Goal: Task Accomplishment & Management: Manage account settings

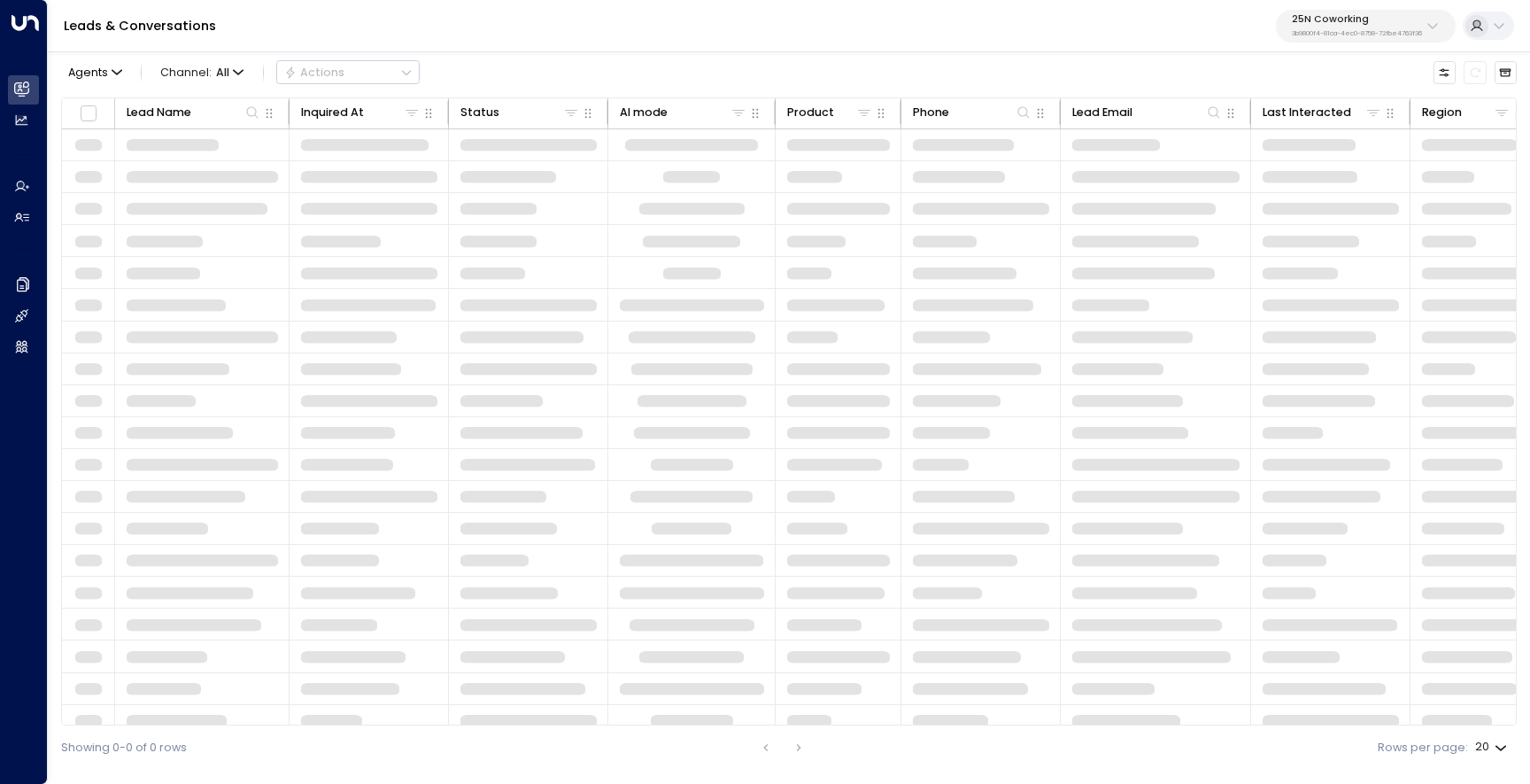
click at [1326, 35] on p "3b9800f4-81ca-4ec0-8758-72fbe4763f36" at bounding box center [1357, 33] width 130 height 7
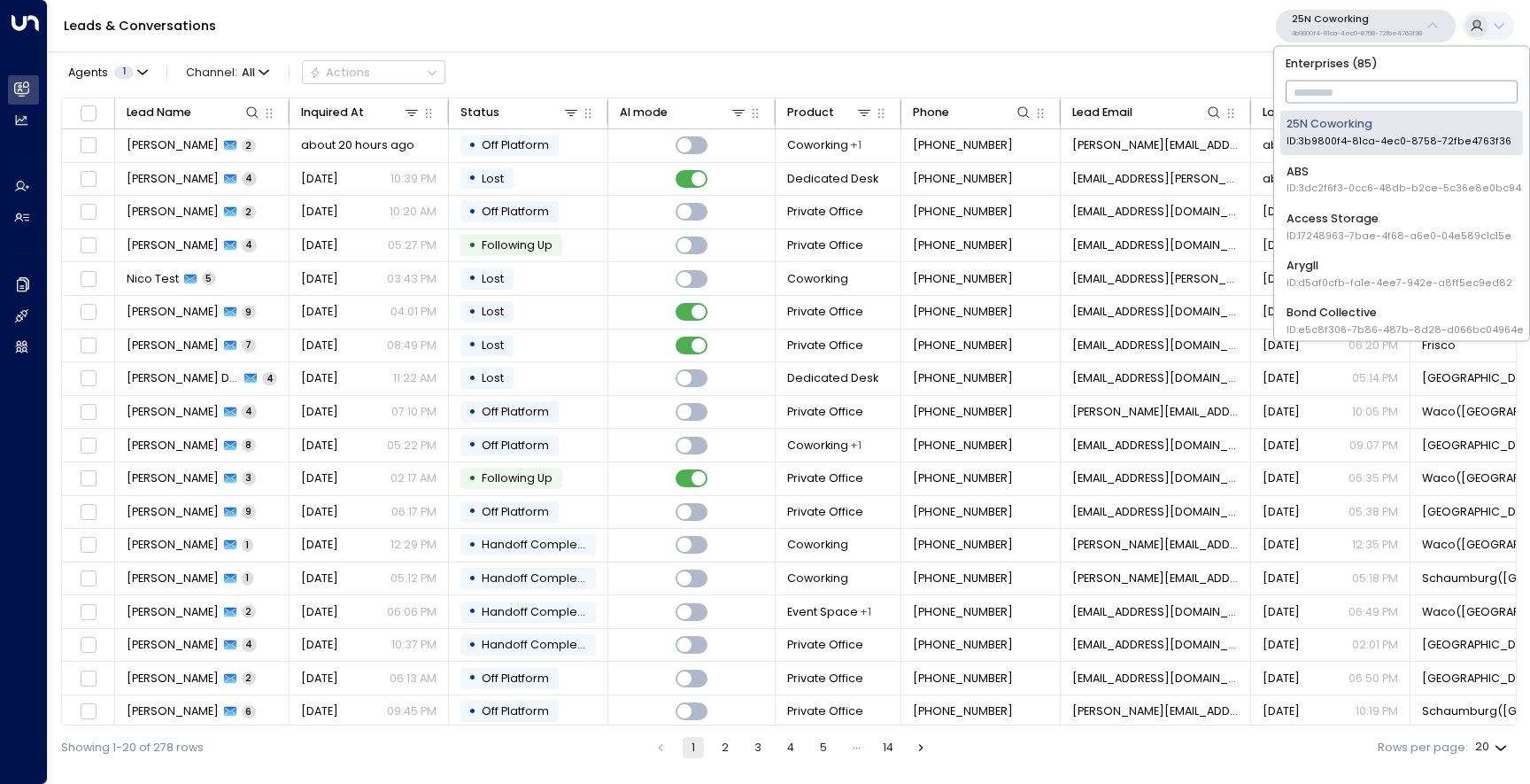
click at [1317, 84] on input "text" at bounding box center [1402, 92] width 233 height 31
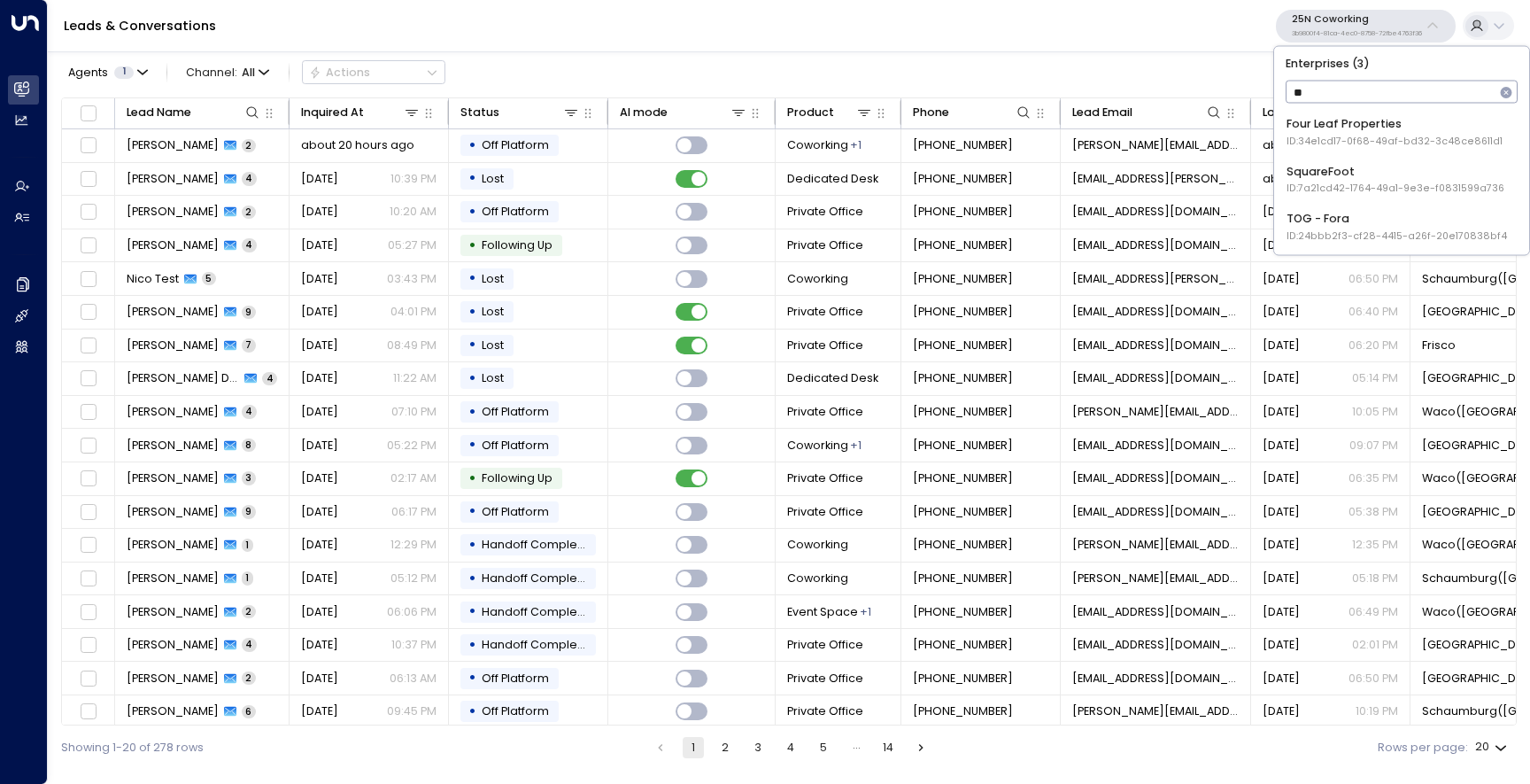
type input "***"
click at [1330, 125] on div "Four Leaf Properties ID: 34e1cd17-0f68-49af-bd32-3c48ce8611d1" at bounding box center [1395, 132] width 216 height 33
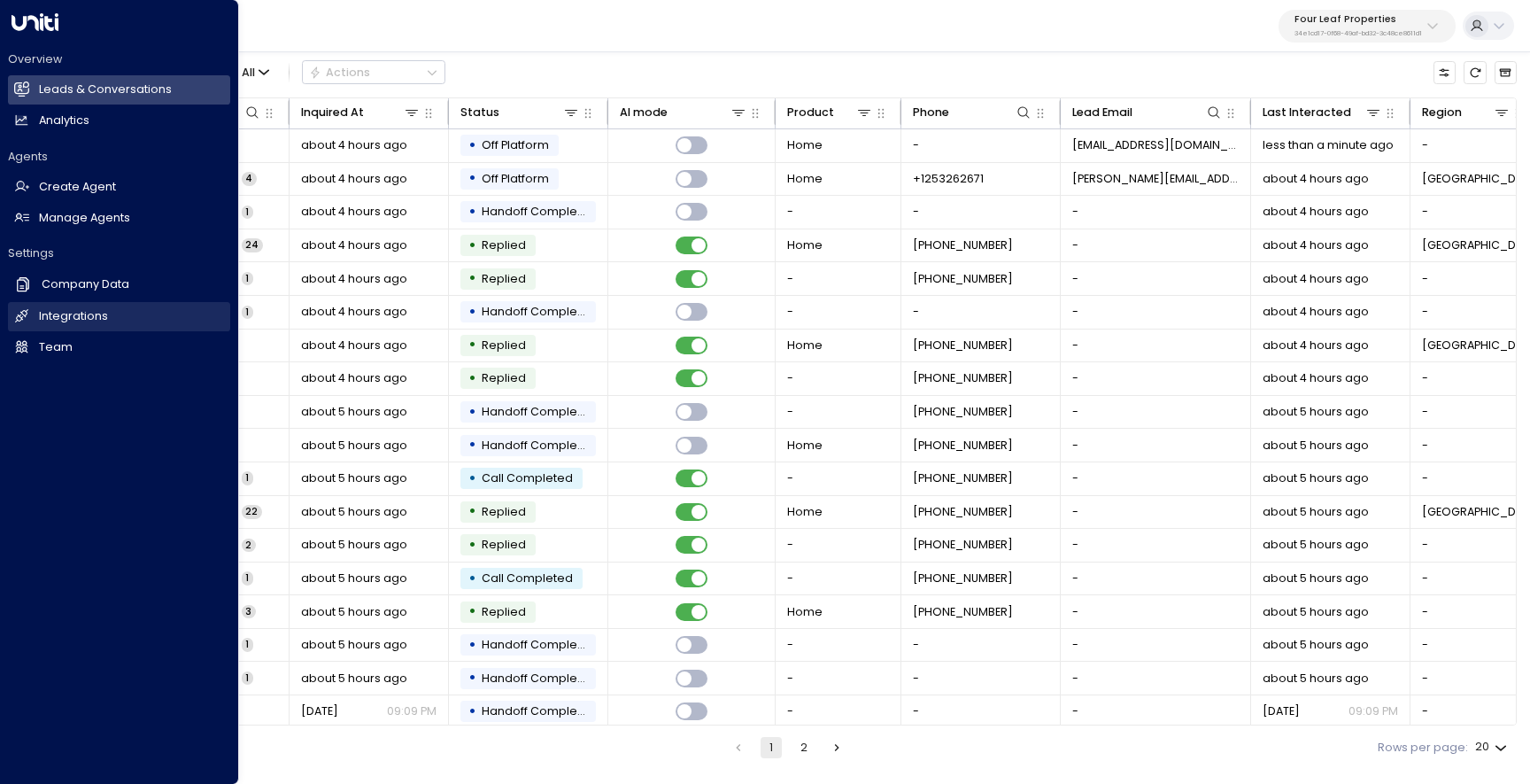
click at [82, 302] on link "Integrations Integrations" at bounding box center [119, 316] width 222 height 29
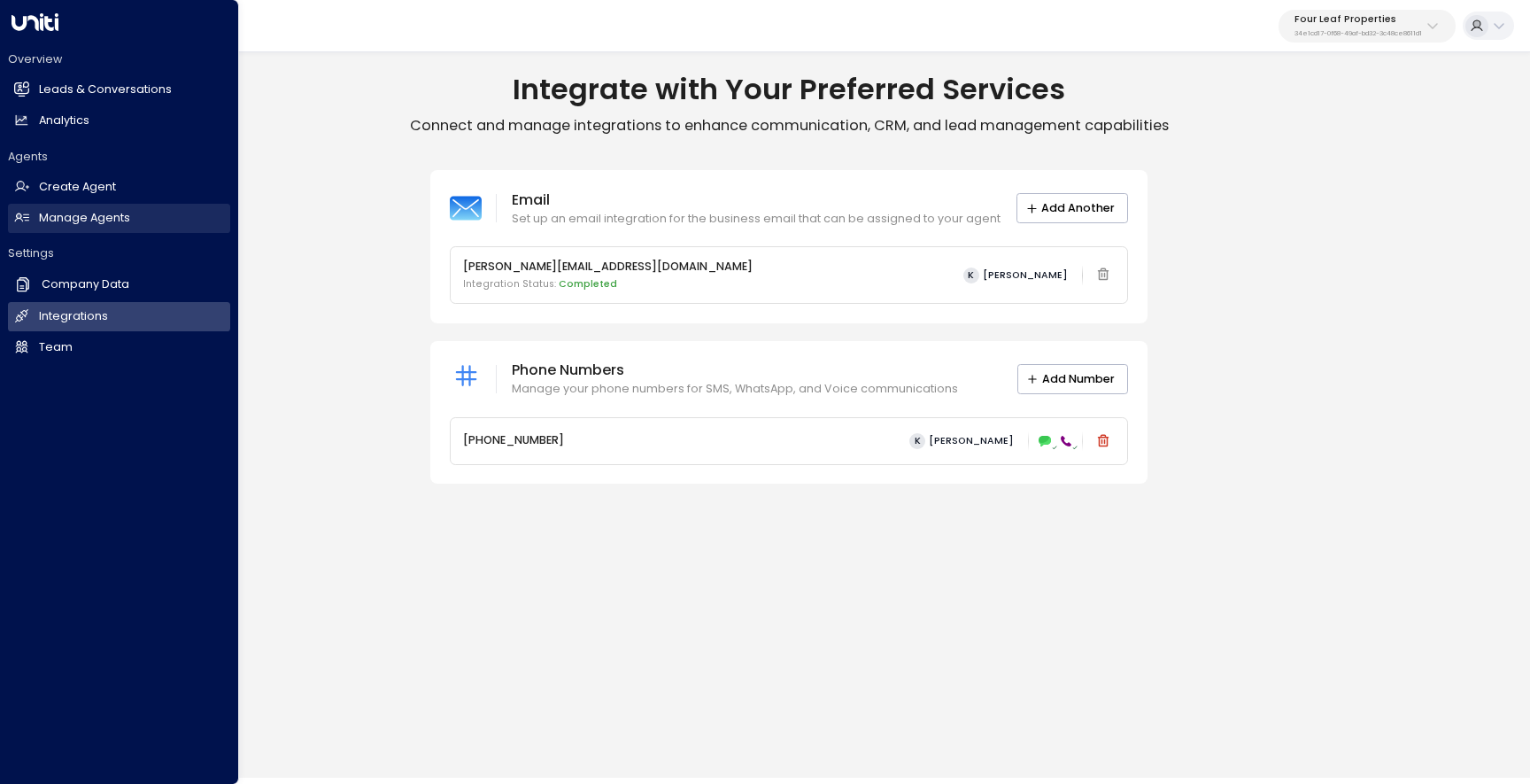
click at [110, 218] on h2 "Manage Agents" at bounding box center [84, 218] width 91 height 17
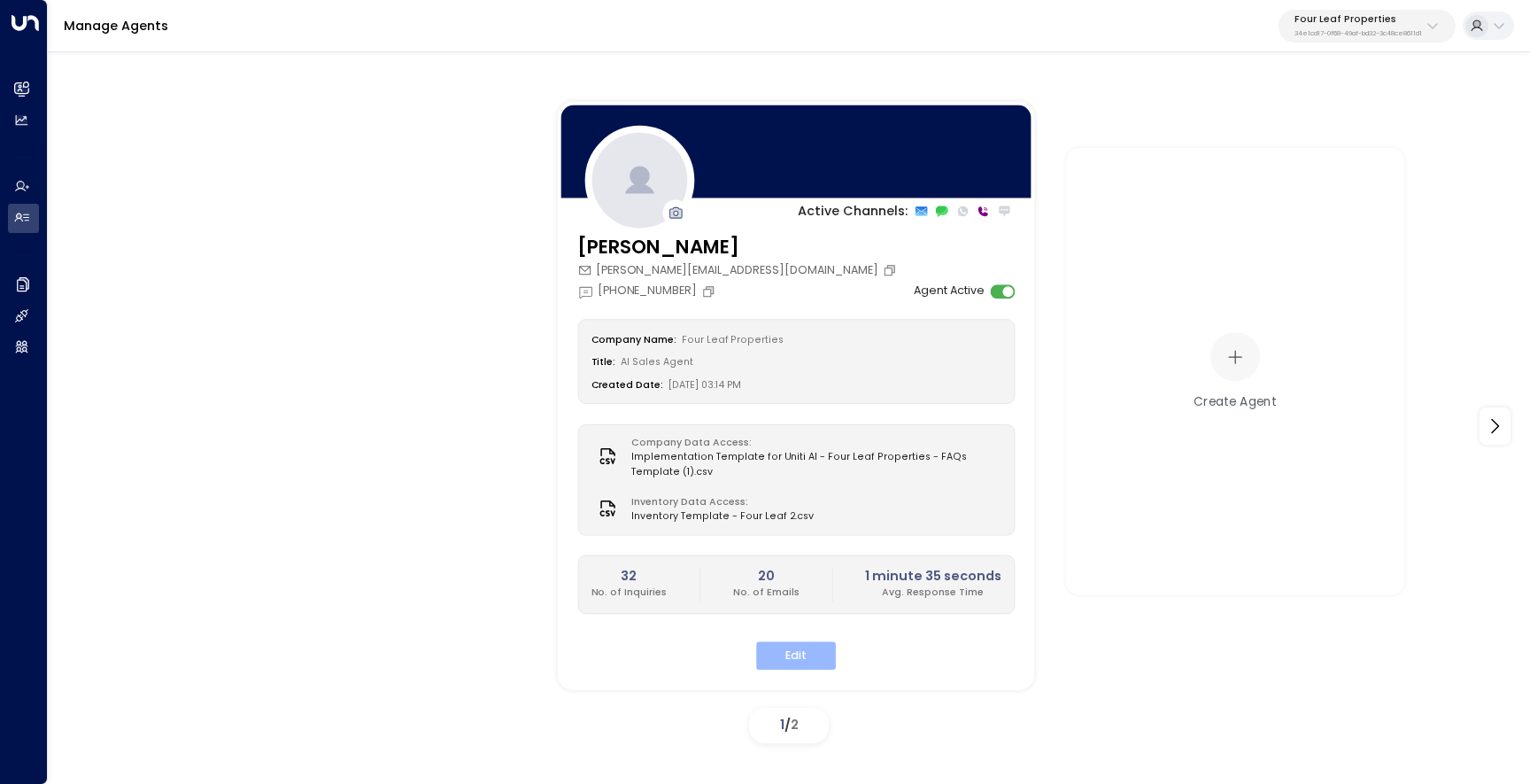
click at [787, 646] on button "Edit" at bounding box center [796, 655] width 80 height 27
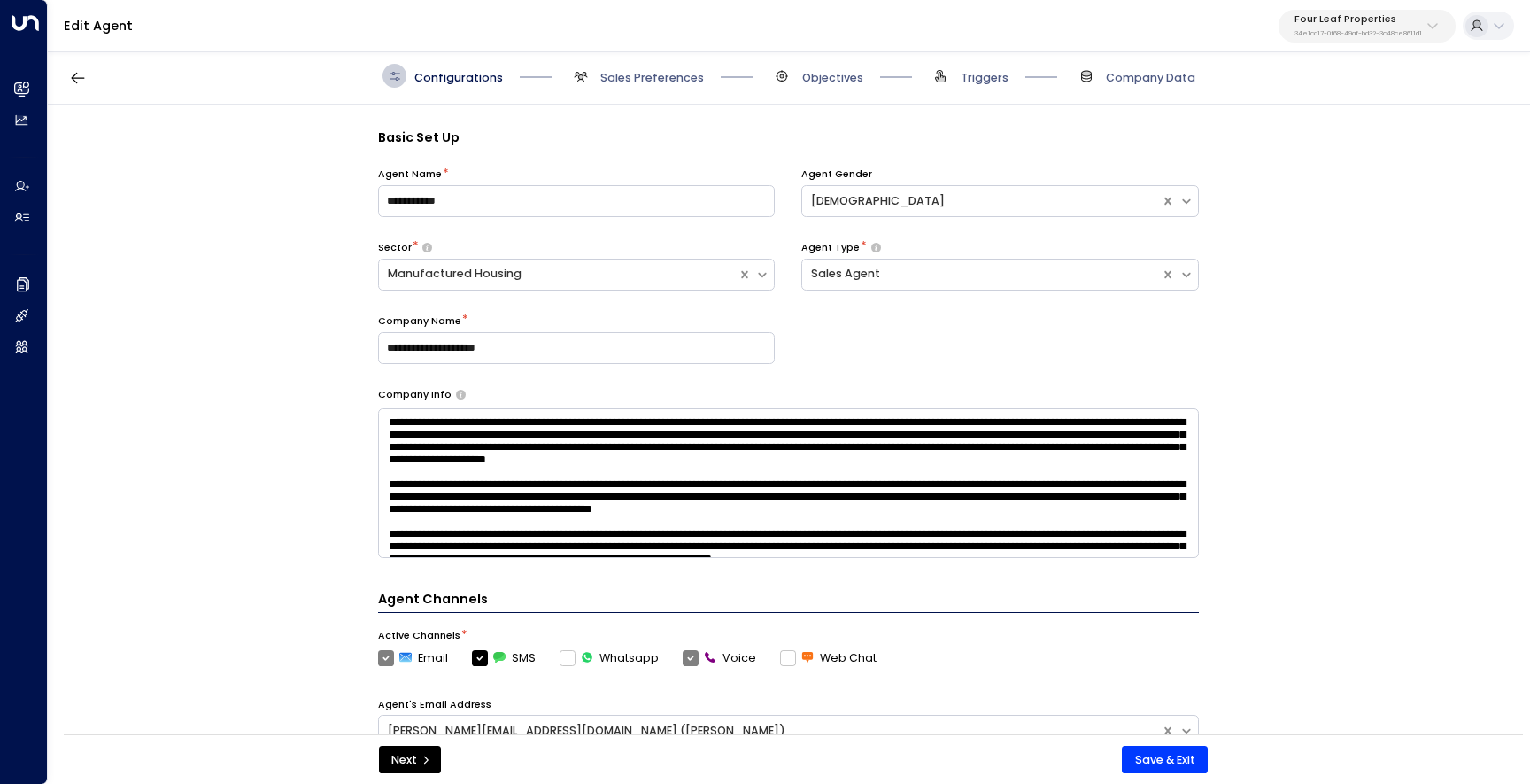
scroll to position [24, 0]
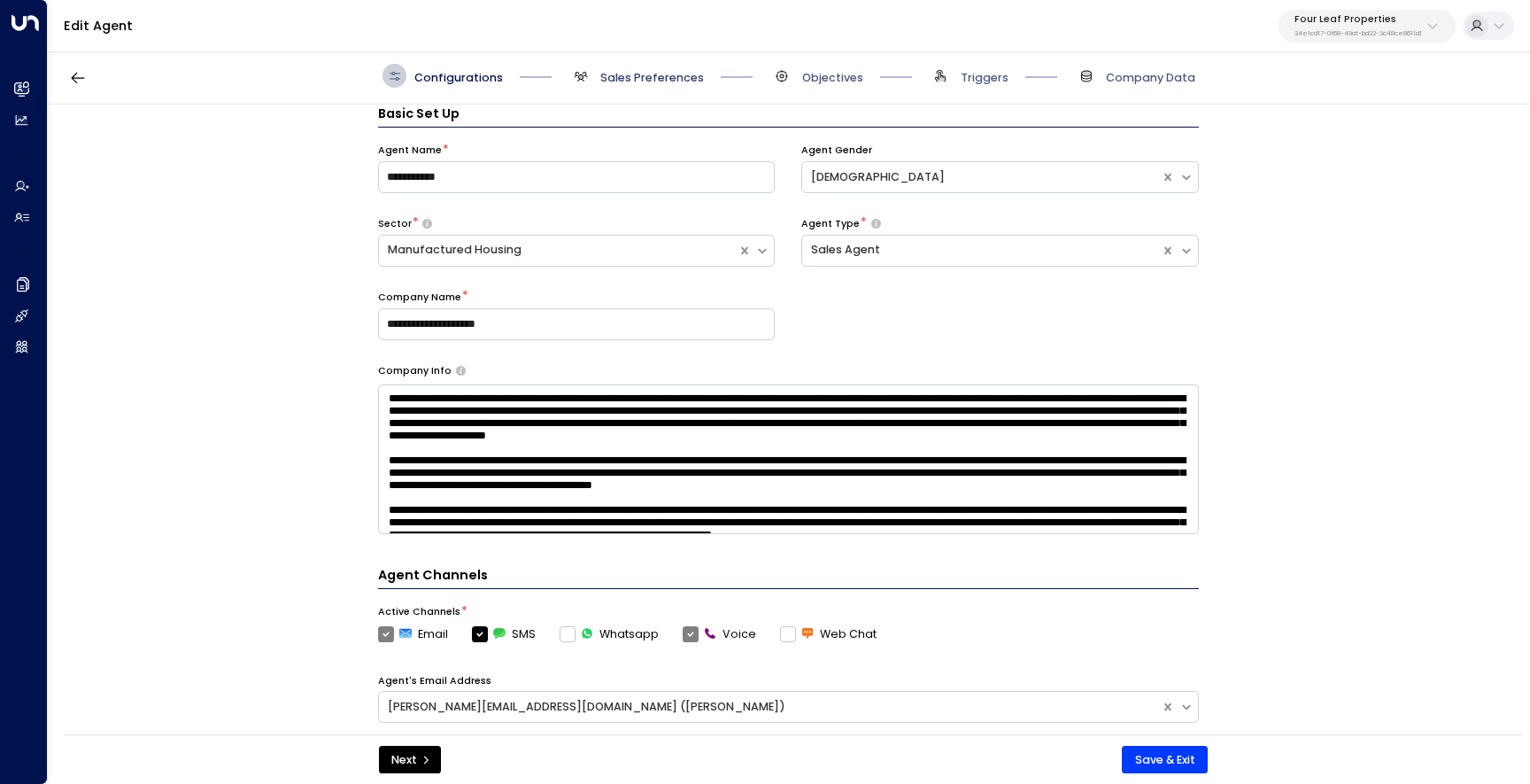
click at [618, 80] on span "Sales Preferences" at bounding box center [652, 78] width 104 height 16
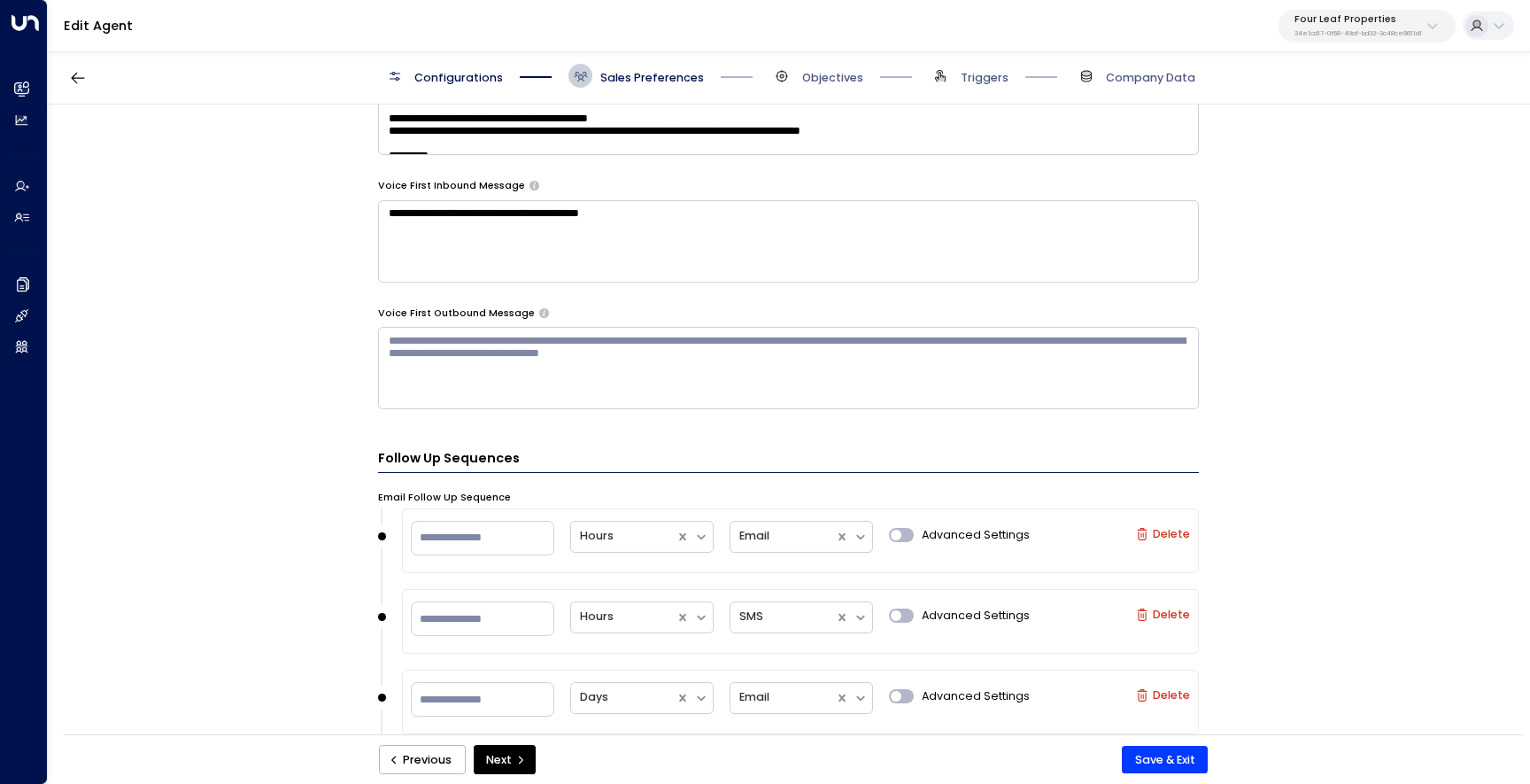
scroll to position [1259, 0]
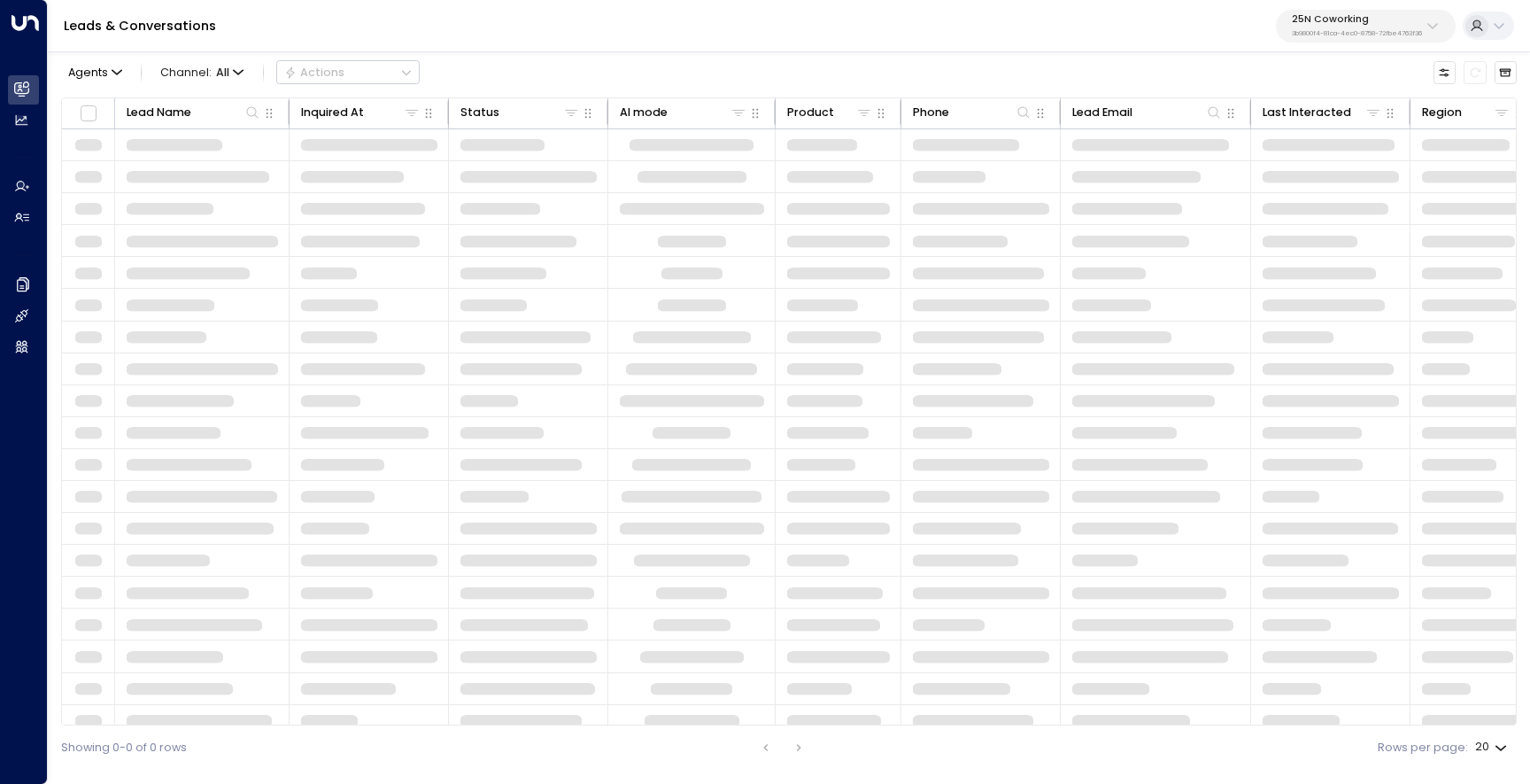
click at [1356, 30] on p "3b9800f4-81ca-4ec0-8758-72fbe4763f36" at bounding box center [1357, 33] width 130 height 7
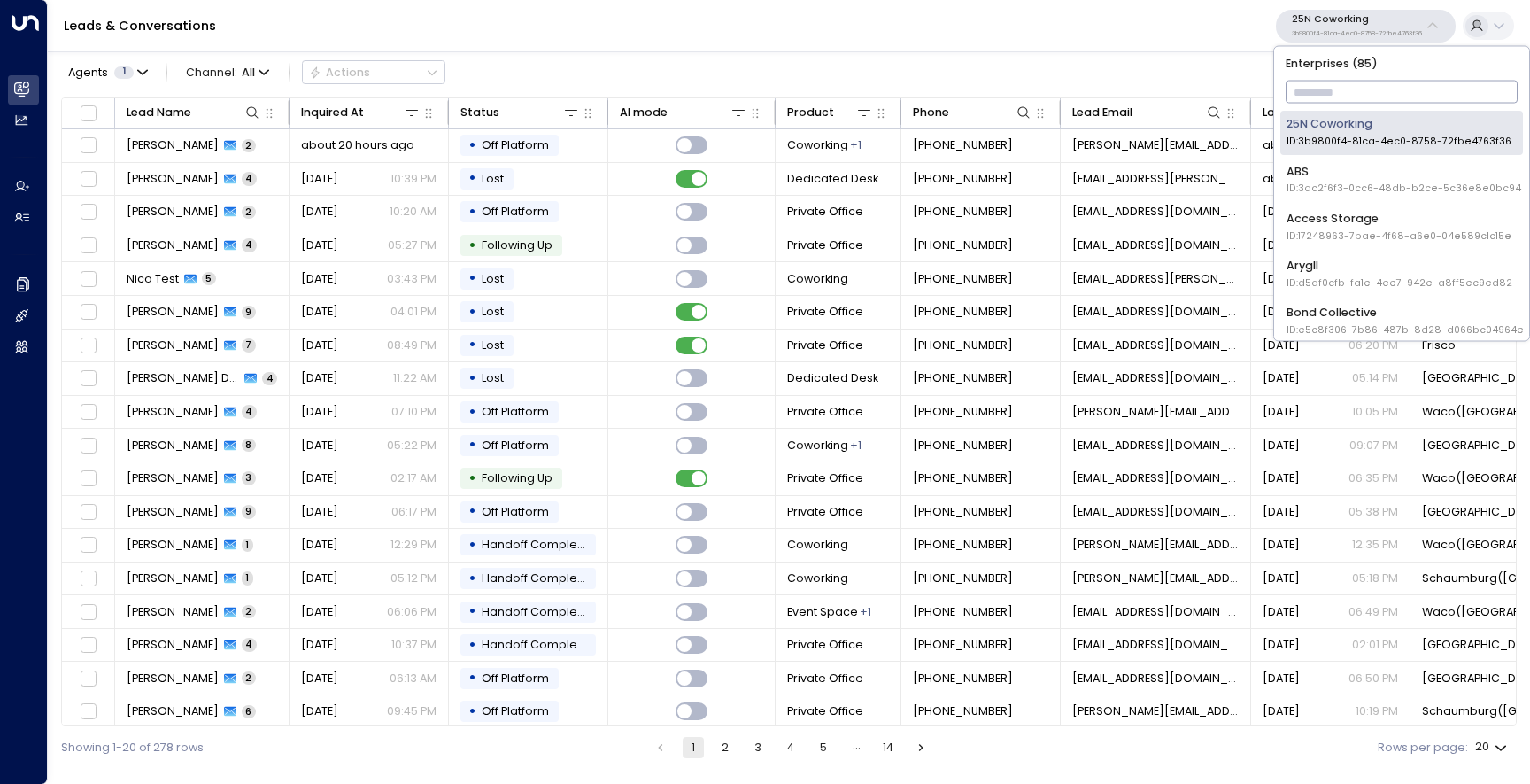
click at [1341, 82] on input "text" at bounding box center [1402, 92] width 233 height 31
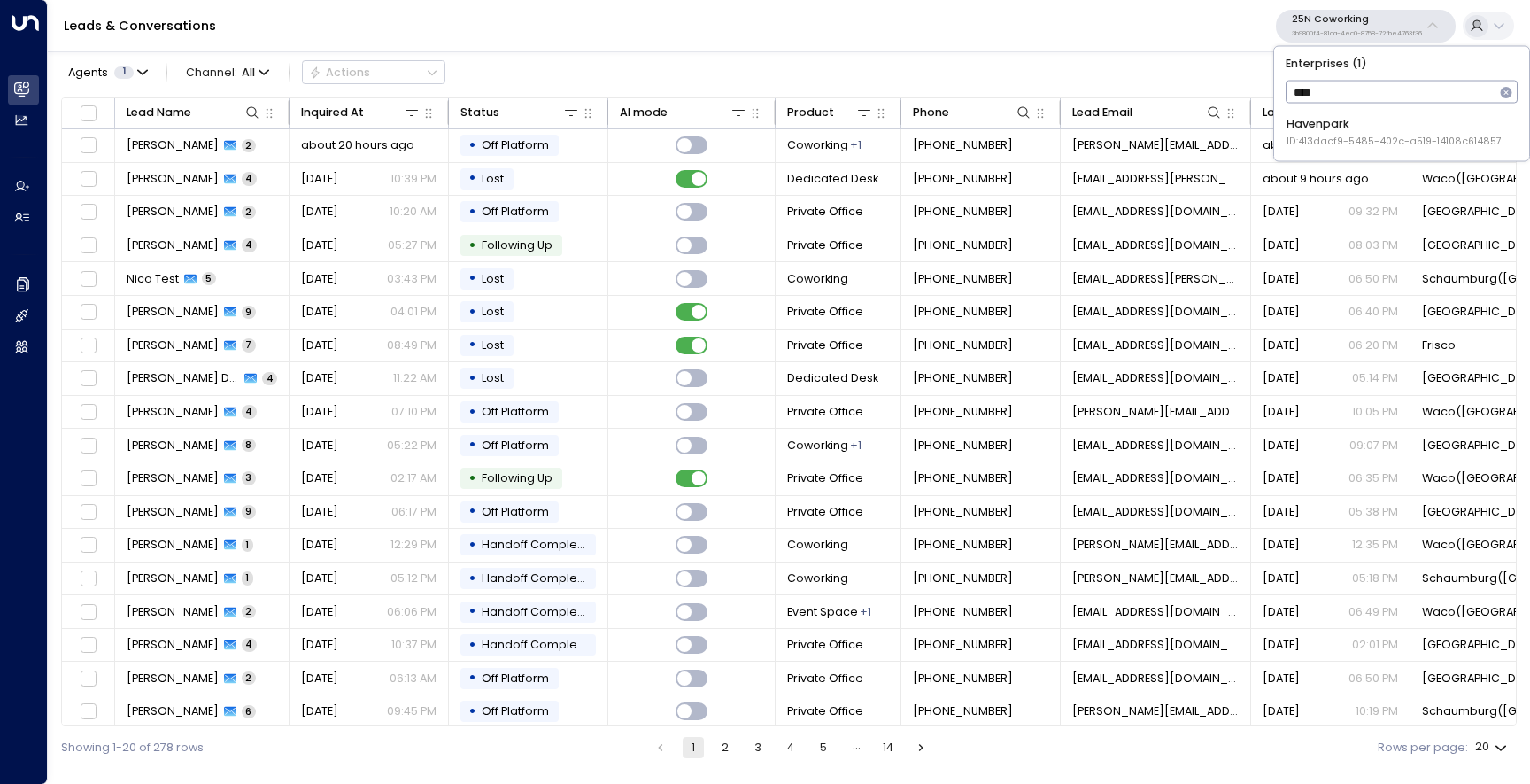
type input "*****"
click at [1326, 117] on div "Havenpark ID: 413dacf9-5485-402c-a519-14108c614857" at bounding box center [1394, 132] width 215 height 33
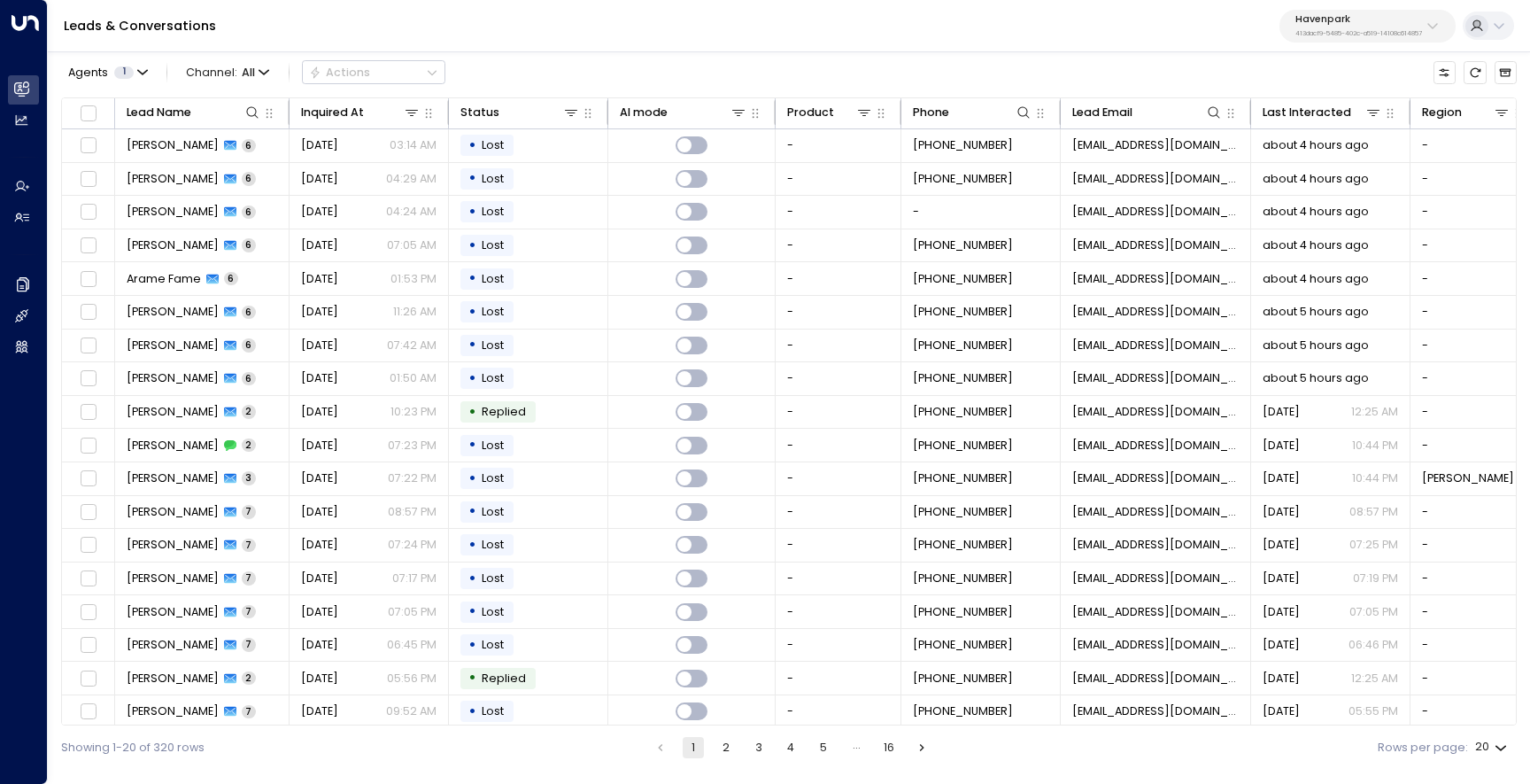
click at [1370, 28] on div "Havenpark 413dacf9-5485-402c-a519-14108c614857" at bounding box center [1358, 25] width 127 height 23
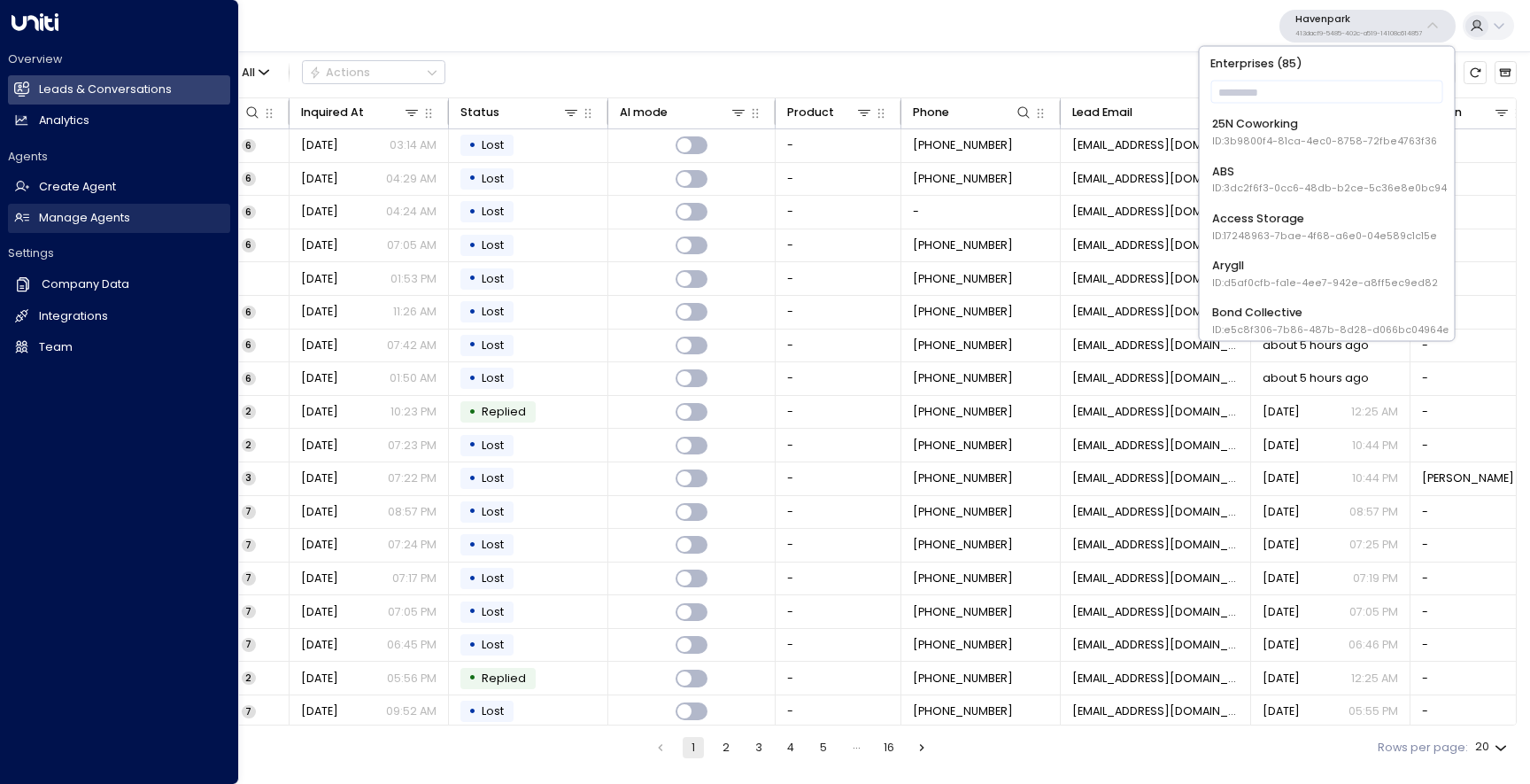
click at [56, 223] on h2 "Manage Agents" at bounding box center [84, 218] width 91 height 17
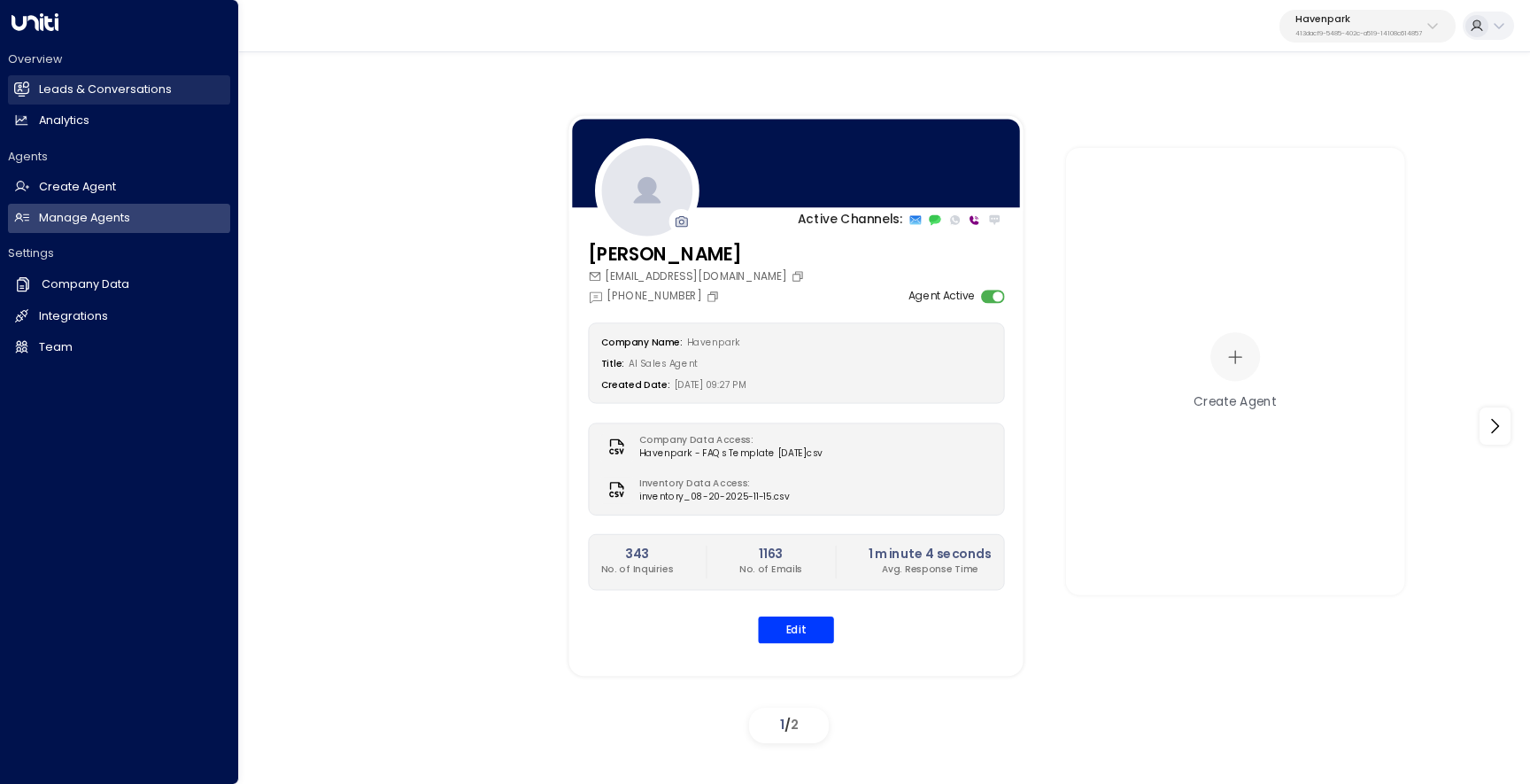
click at [38, 97] on link "Leads & Conversations Leads & Conversations" at bounding box center [119, 89] width 222 height 29
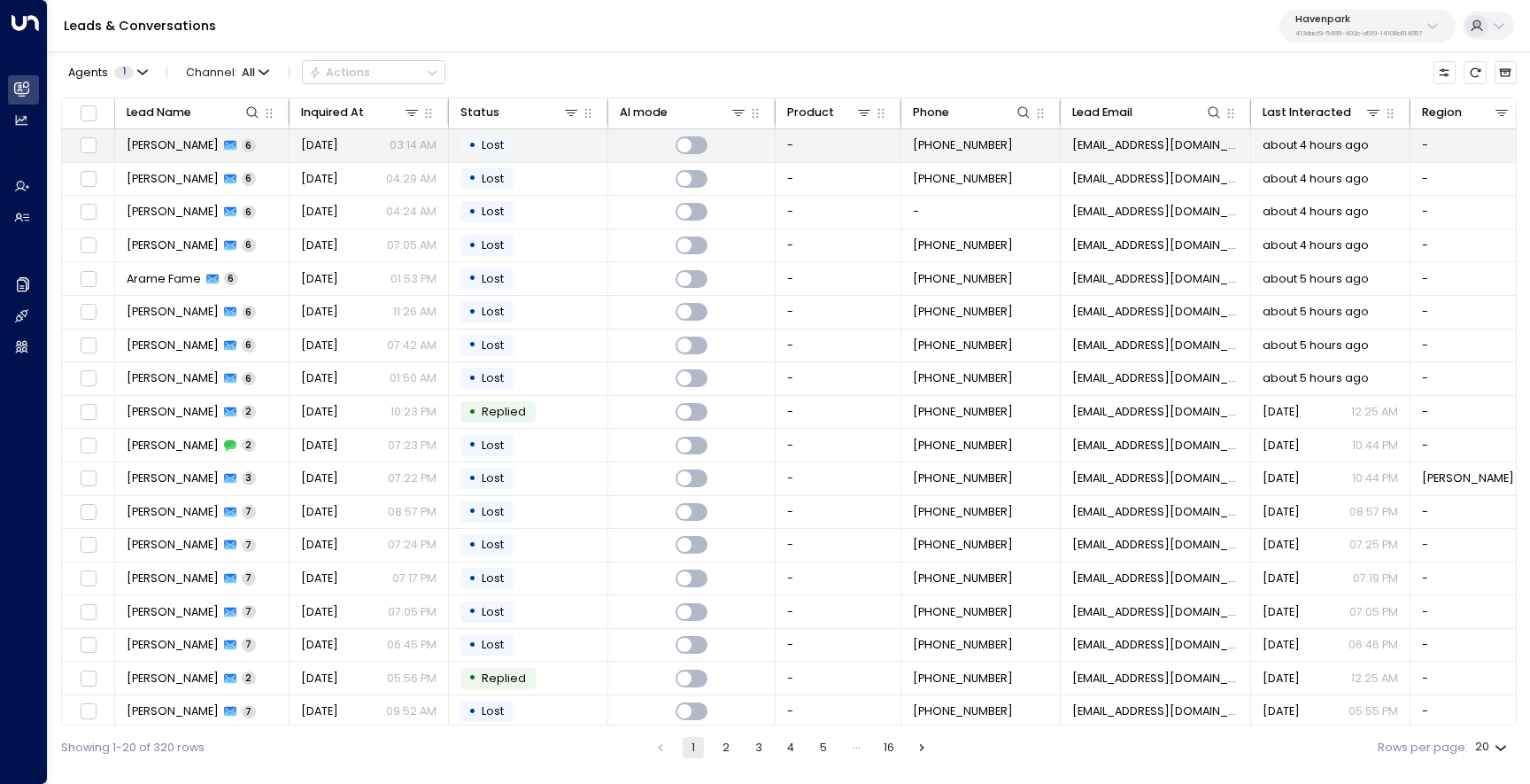
click at [155, 145] on span "[PERSON_NAME]" at bounding box center [173, 145] width 92 height 16
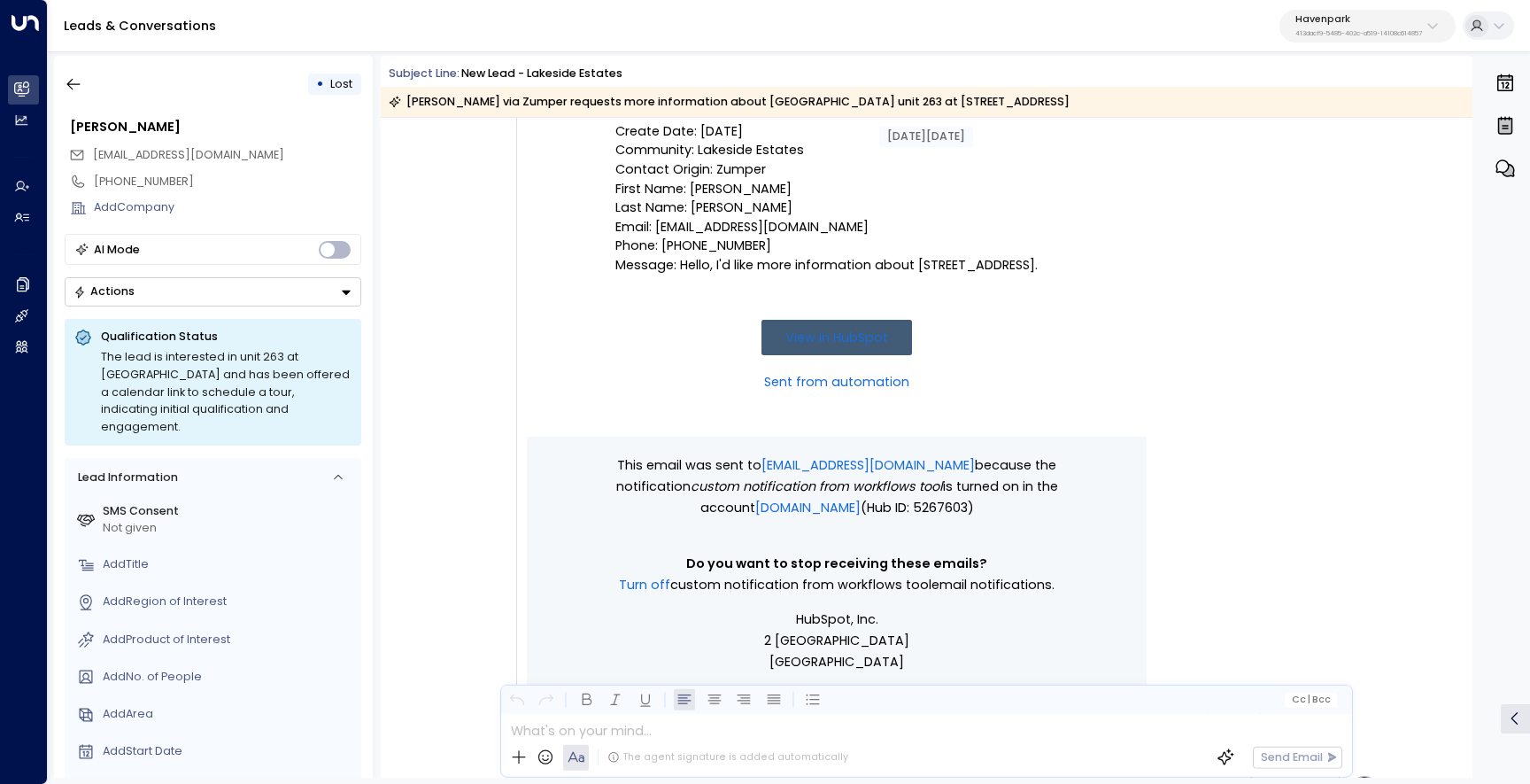
scroll to position [309, 0]
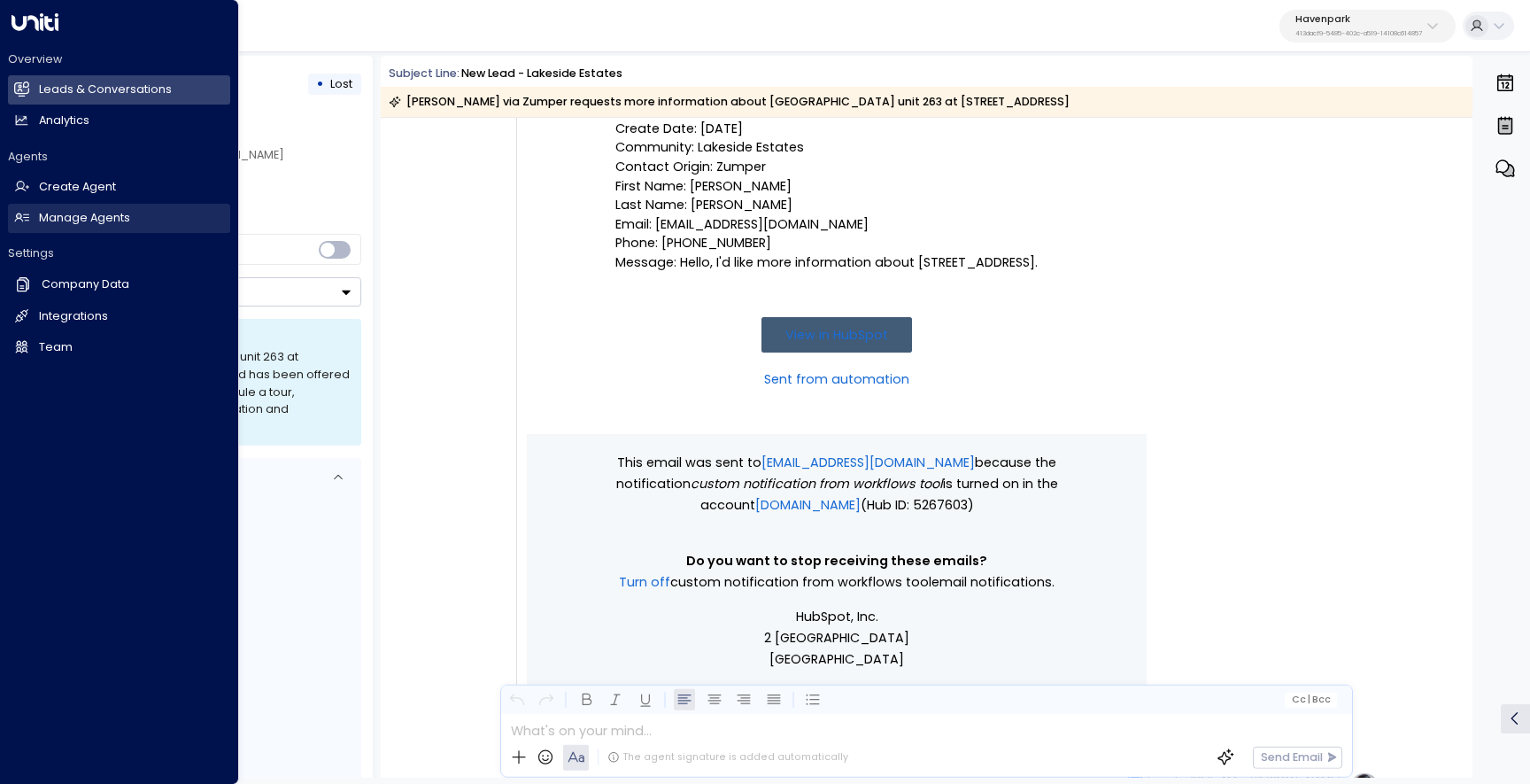
click at [97, 226] on link "Manage Agents Manage Agents" at bounding box center [119, 218] width 222 height 29
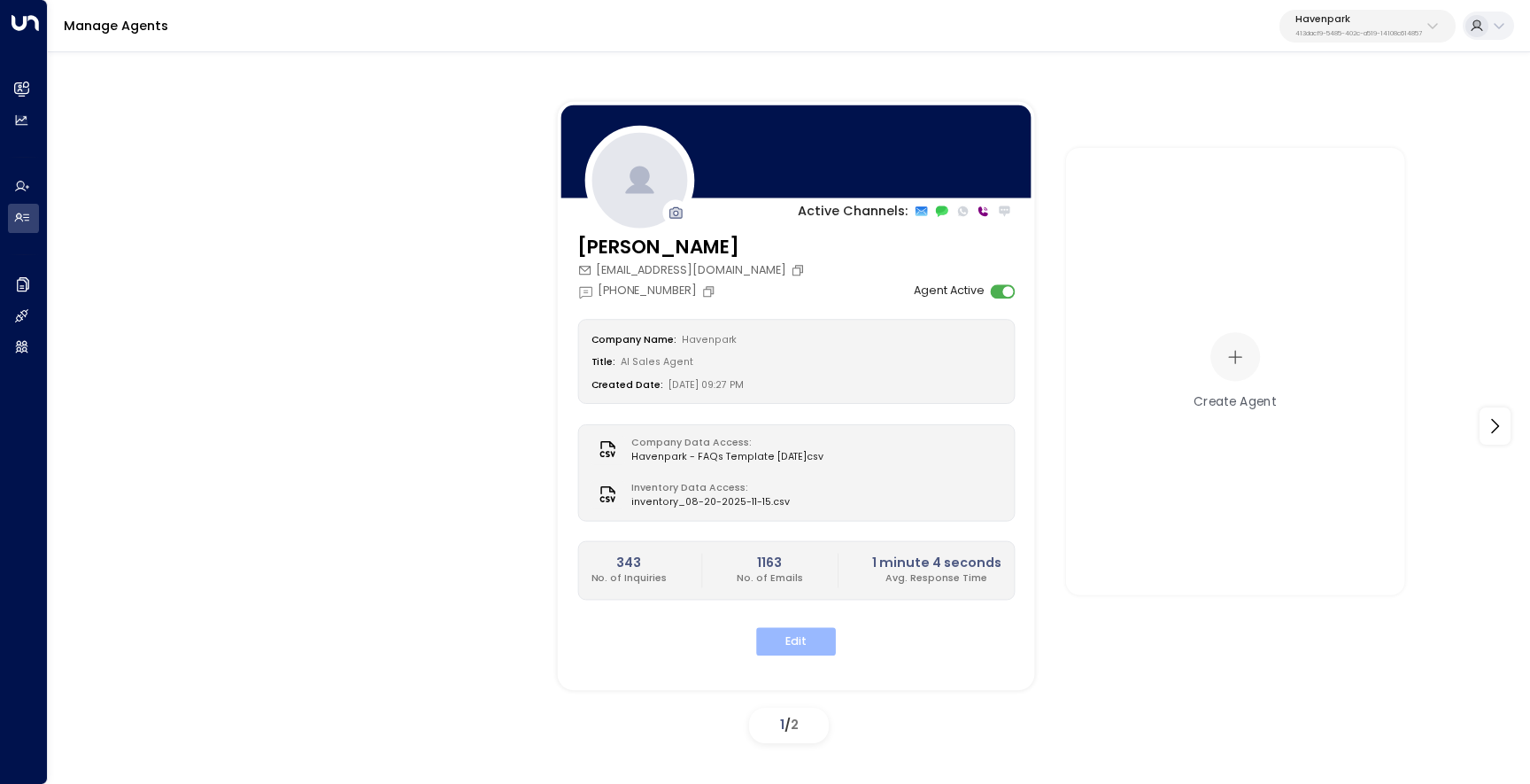
click at [805, 646] on button "Edit" at bounding box center [796, 641] width 80 height 27
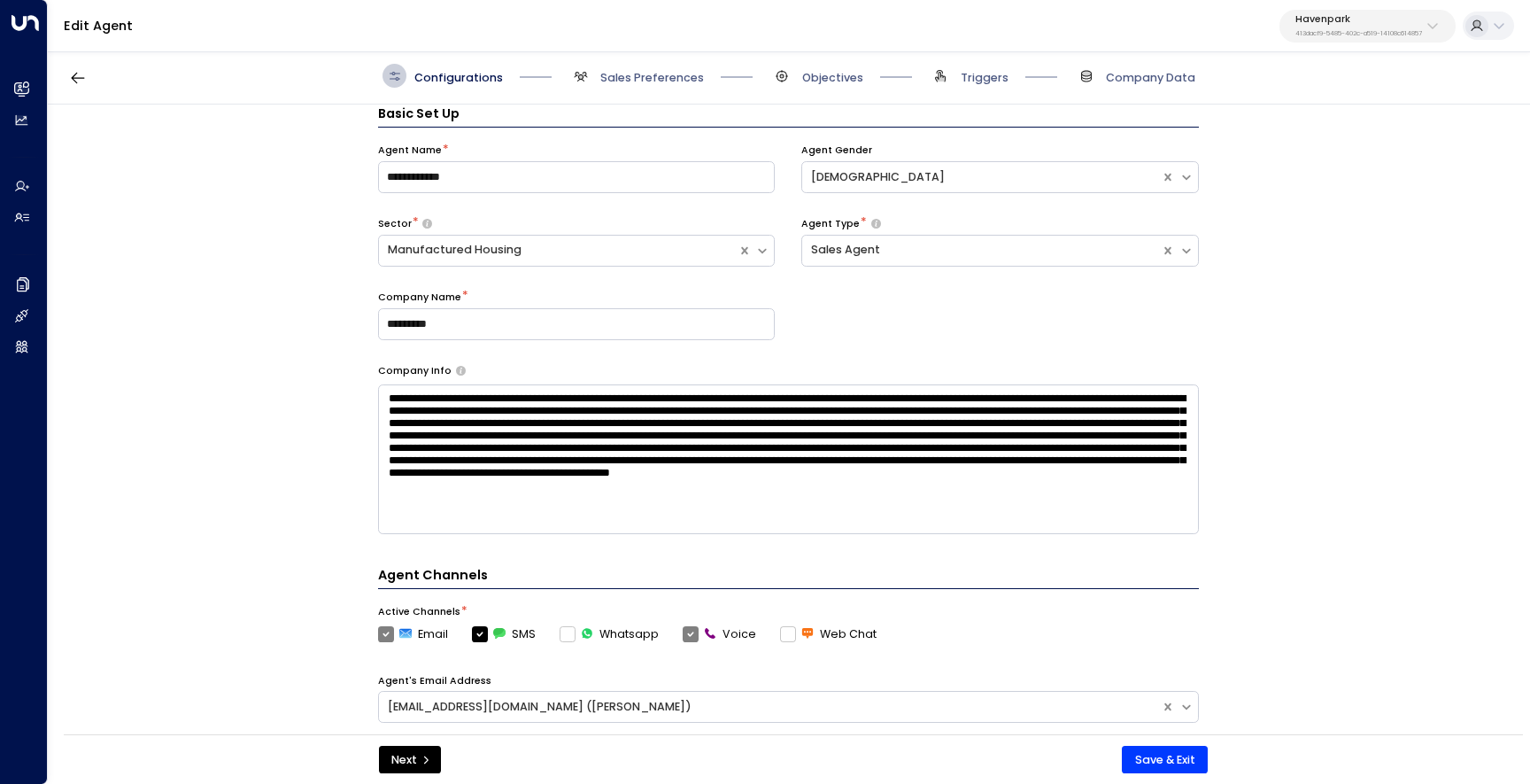
click at [976, 66] on span "Triggers" at bounding box center [969, 76] width 80 height 24
